Goal: Task Accomplishment & Management: Use online tool/utility

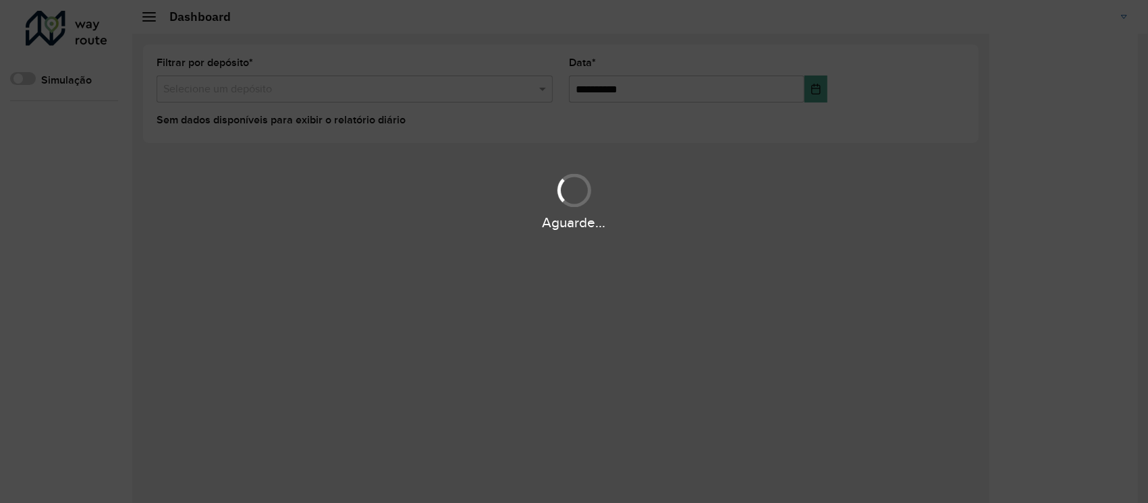
click at [606, 294] on div "Aguarde..." at bounding box center [574, 251] width 1148 height 503
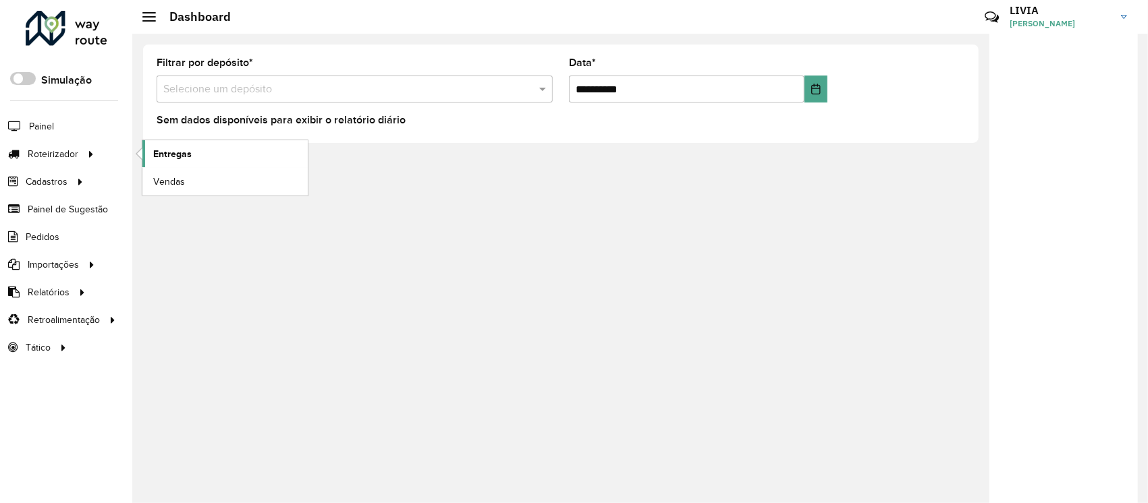
click at [179, 165] on link "Entregas" at bounding box center [224, 153] width 165 height 27
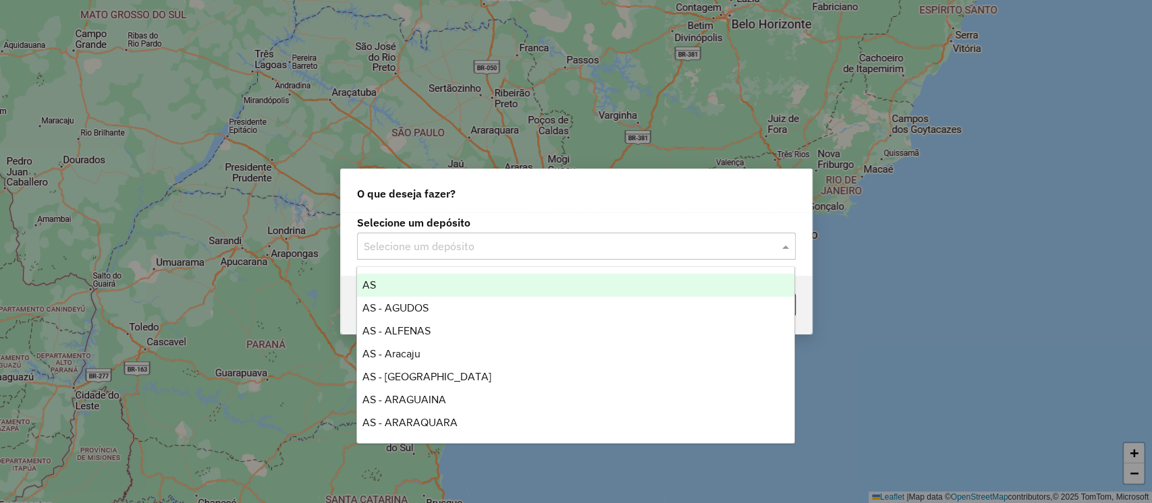
click at [470, 250] on input "text" at bounding box center [563, 247] width 398 height 16
type input "*"
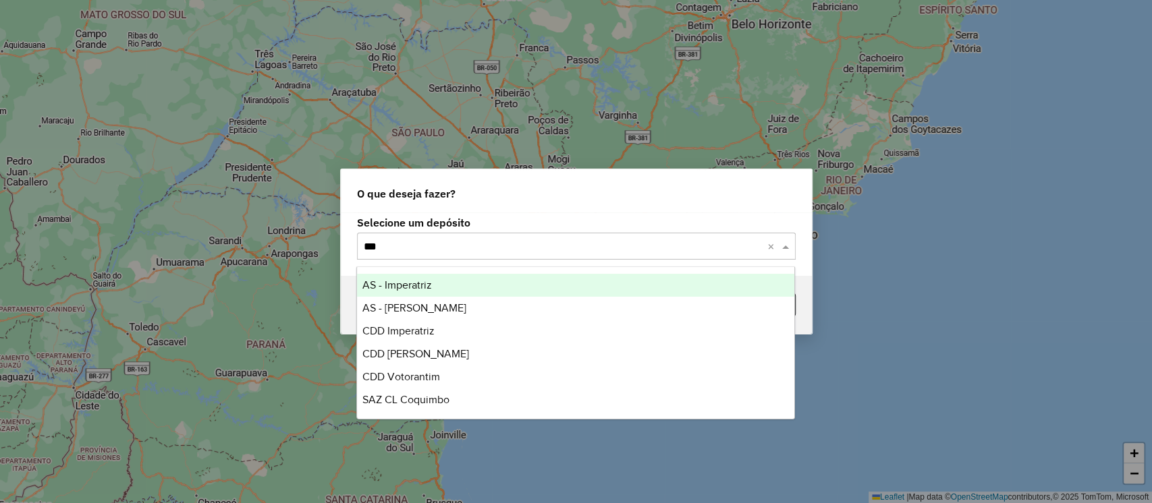
type input "****"
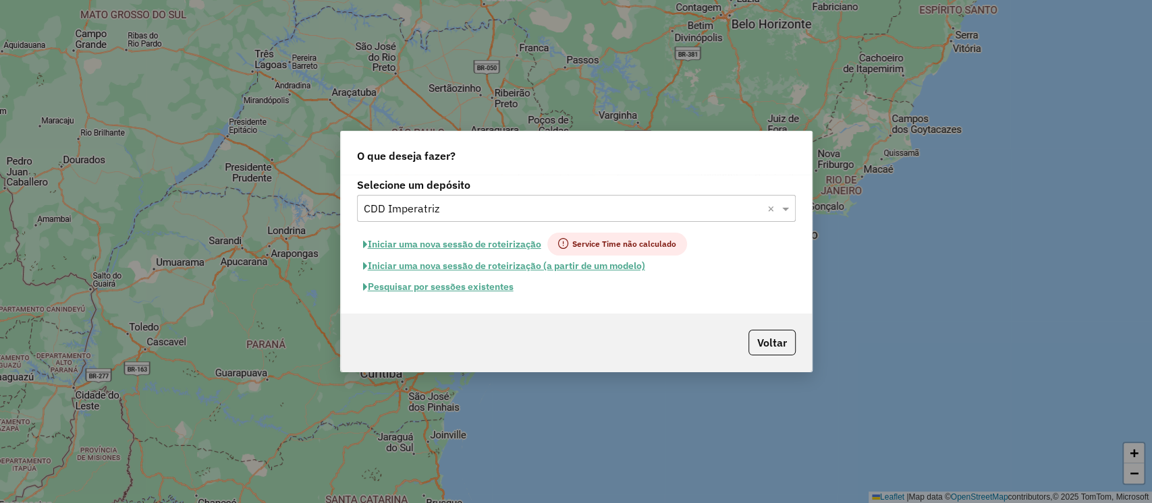
click at [503, 283] on button "Pesquisar por sessões existentes" at bounding box center [438, 287] width 163 height 21
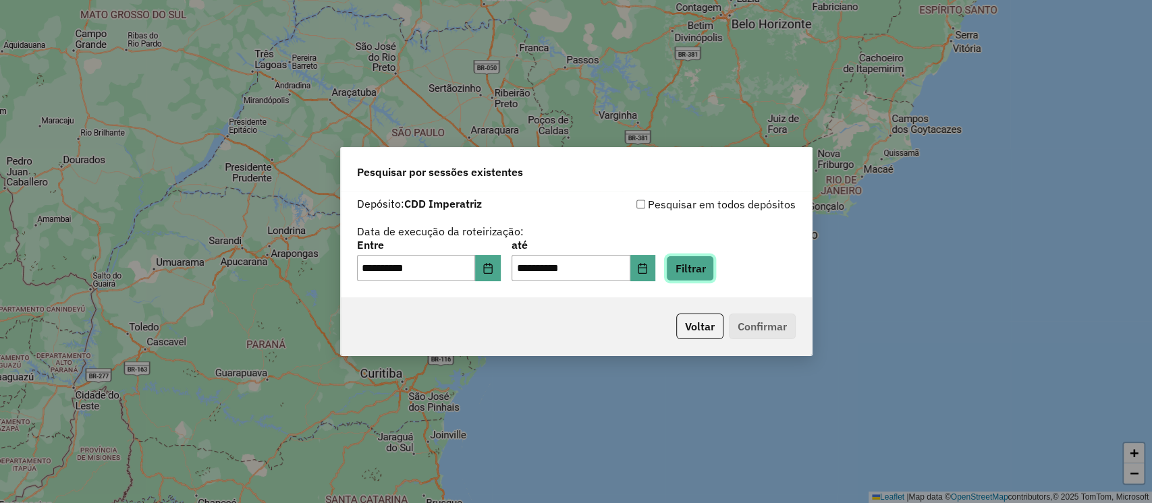
click at [714, 269] on button "Filtrar" at bounding box center [690, 269] width 48 height 26
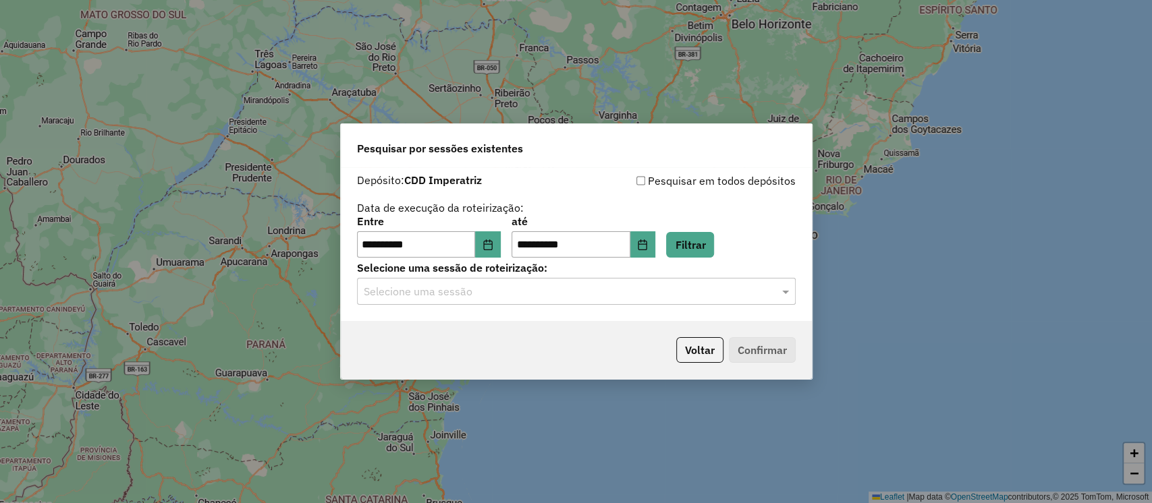
click at [728, 301] on div "Selecione uma sessão" at bounding box center [576, 291] width 439 height 27
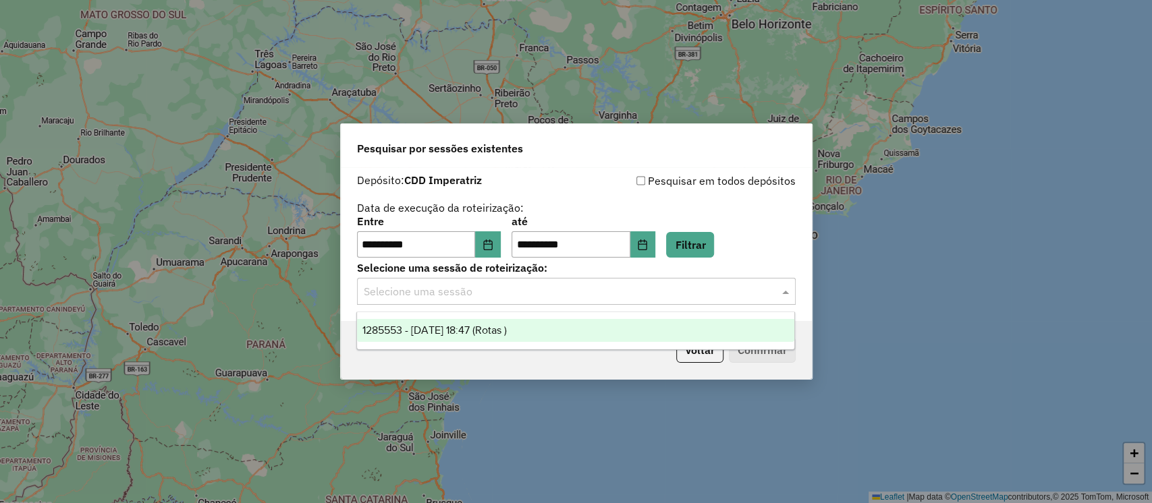
click at [592, 335] on div "1285553 - [DATE] 18:47 (Rotas )" at bounding box center [575, 330] width 437 height 23
